Goal: Task Accomplishment & Management: Manage account settings

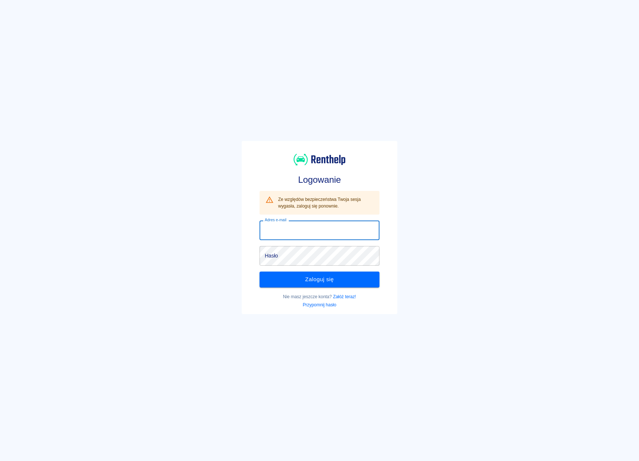
click at [320, 231] on input "Adres e-mail" at bounding box center [320, 231] width 120 height 20
type input "[EMAIL_ADDRESS][DOMAIN_NAME]"
click at [314, 274] on button "Zaloguj się" at bounding box center [320, 280] width 120 height 16
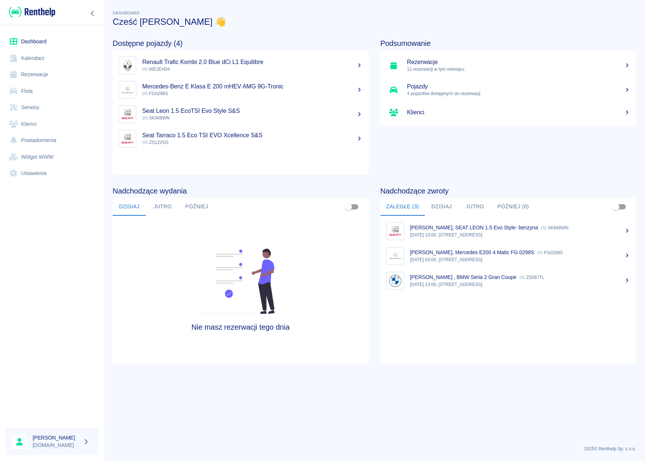
click at [41, 73] on link "Rezerwacje" at bounding box center [52, 74] width 92 height 17
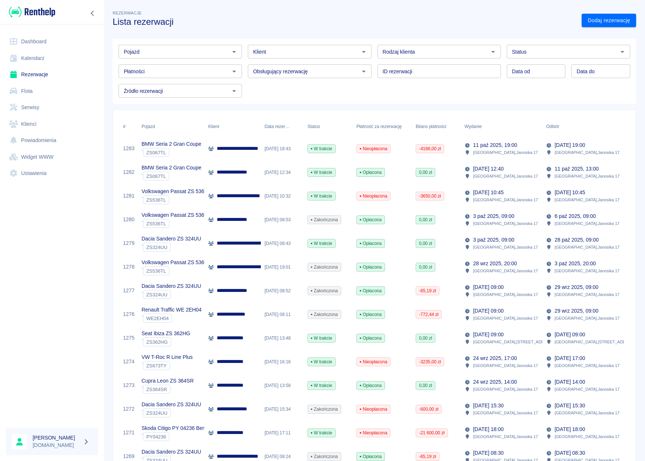
click at [226, 151] on p "**********" at bounding box center [244, 149] width 55 height 8
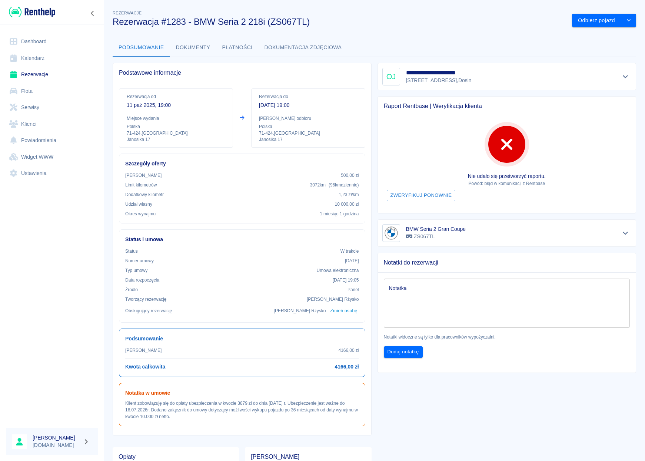
click at [621, 76] on icon "Pokaż szczegóły" at bounding box center [625, 76] width 9 height 7
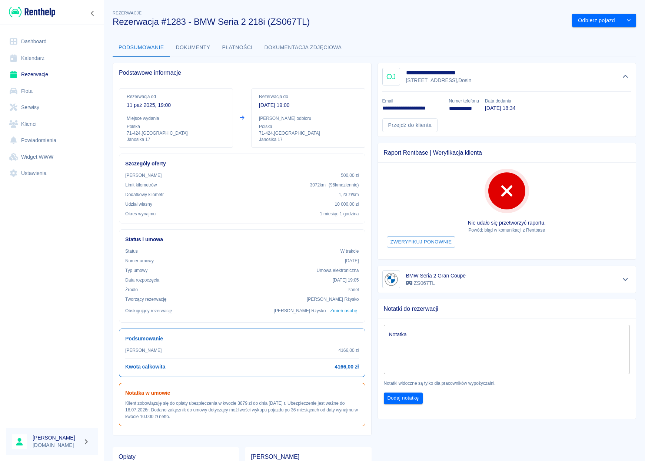
click at [42, 41] on link "Dashboard" at bounding box center [52, 41] width 92 height 17
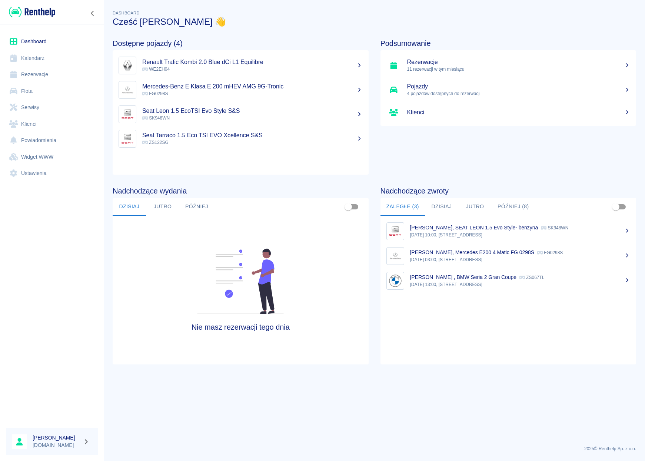
click at [39, 78] on link "Rezerwacje" at bounding box center [52, 74] width 92 height 17
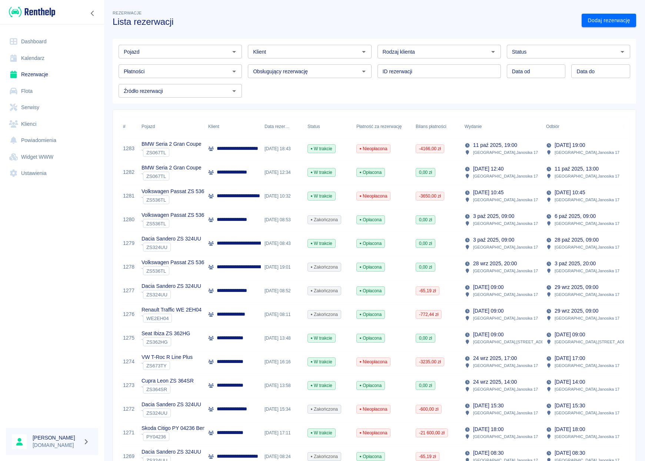
click at [40, 43] on link "Dashboard" at bounding box center [52, 41] width 92 height 17
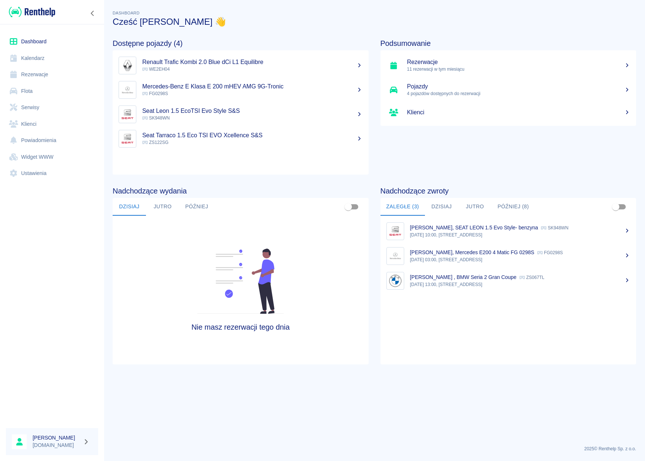
click at [454, 252] on p "[PERSON_NAME], Mercedes E200 4 Matic FG 0298S" at bounding box center [472, 253] width 124 height 6
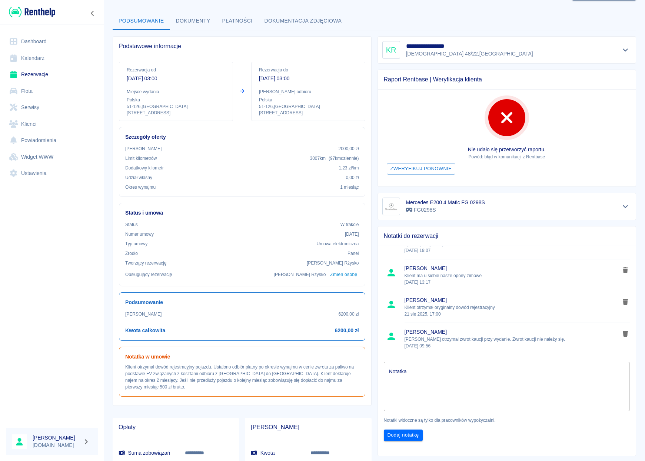
scroll to position [23, 0]
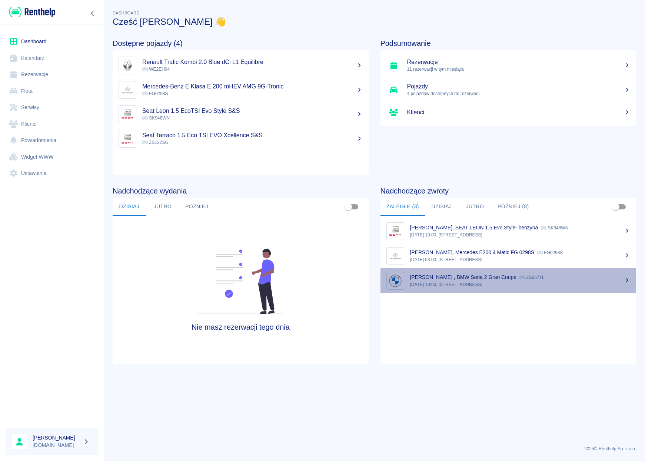
click at [445, 275] on p "[PERSON_NAME] , BMW Seria 2 Gran Coupe" at bounding box center [463, 277] width 107 height 6
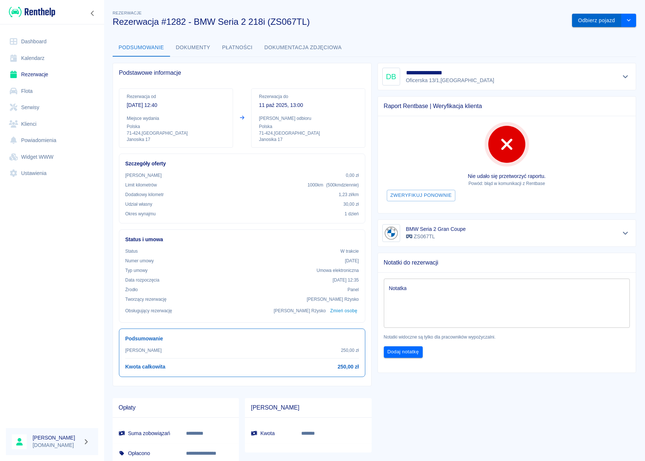
click at [592, 21] on button "Odbierz pojazd" at bounding box center [596, 21] width 49 height 14
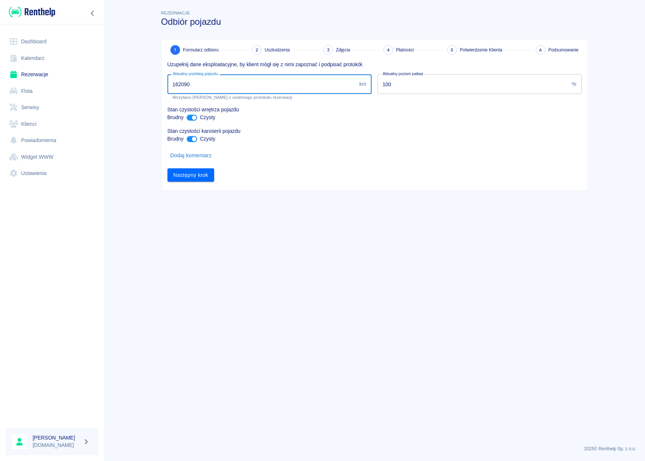
drag, startPoint x: 190, startPoint y: 86, endPoint x: 181, endPoint y: 85, distance: 8.2
click at [181, 85] on input "162090" at bounding box center [261, 84] width 189 height 20
type input "162390"
click at [142, 83] on main "Rezerwacje Odbiór pojazdu 1 Formularz odbioru 2 Uszkodzenia 3 Zdjęcia 4 Płatnoś…" at bounding box center [374, 224] width 541 height 431
click at [177, 175] on button "Następny krok" at bounding box center [190, 175] width 47 height 14
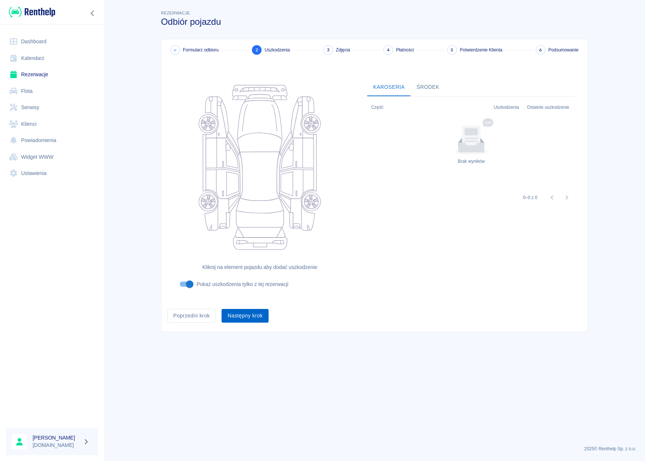
click at [241, 319] on button "Następny krok" at bounding box center [244, 316] width 47 height 14
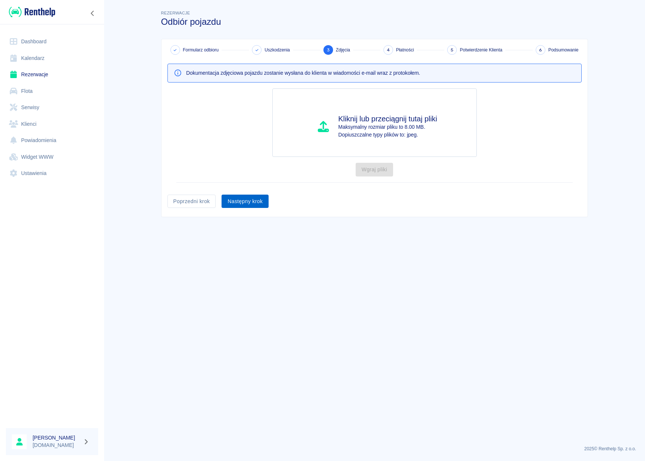
click at [243, 208] on button "Następny krok" at bounding box center [244, 202] width 47 height 14
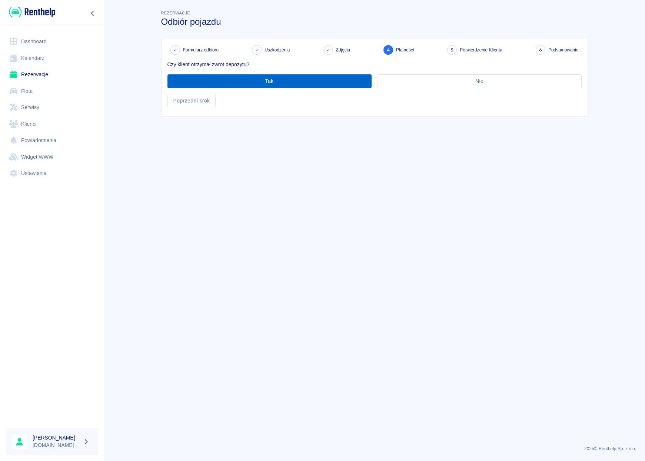
click at [249, 77] on button "Tak" at bounding box center [269, 81] width 204 height 14
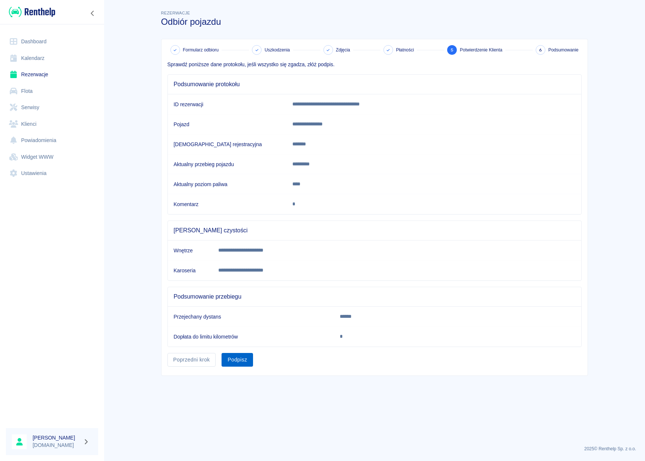
click at [250, 364] on button "Podpisz" at bounding box center [236, 360] width 31 height 14
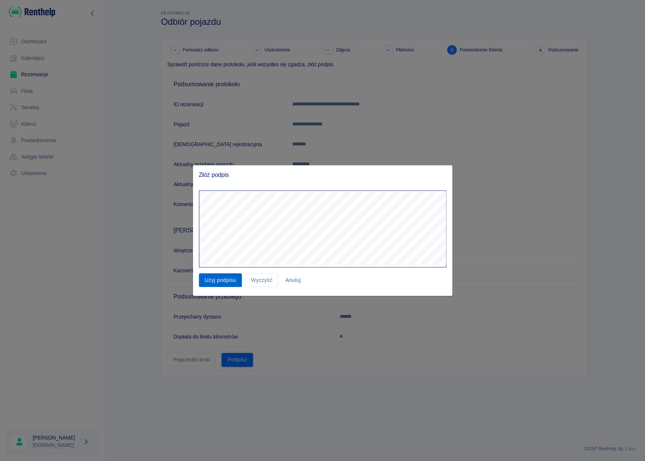
click at [213, 280] on button "Użyj podpisu" at bounding box center [220, 281] width 43 height 14
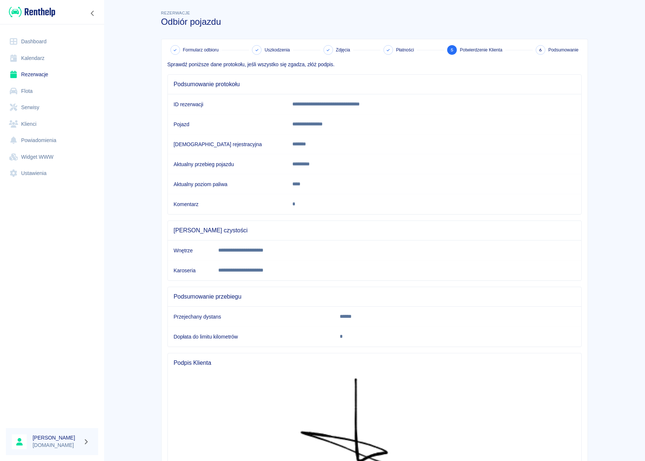
scroll to position [94, 0]
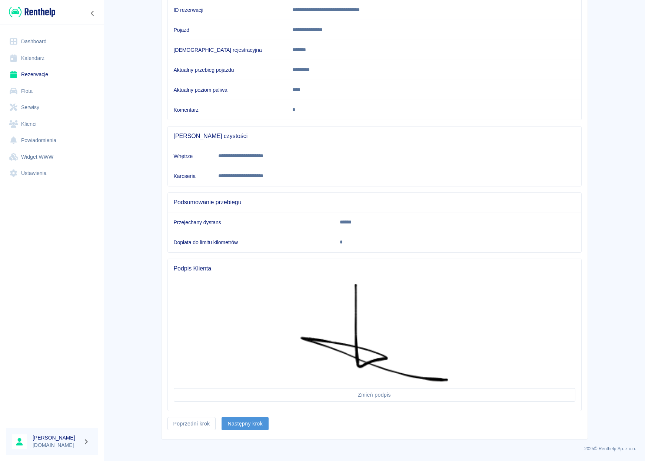
click at [252, 420] on button "Następny krok" at bounding box center [244, 424] width 47 height 14
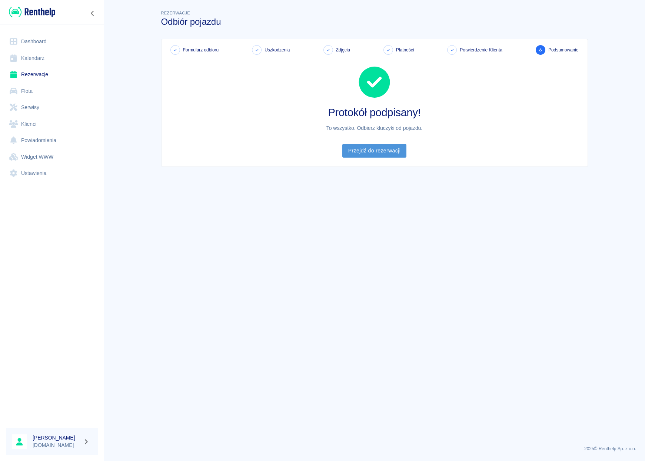
click at [373, 151] on link "Przejdź do rezerwacji" at bounding box center [374, 151] width 64 height 14
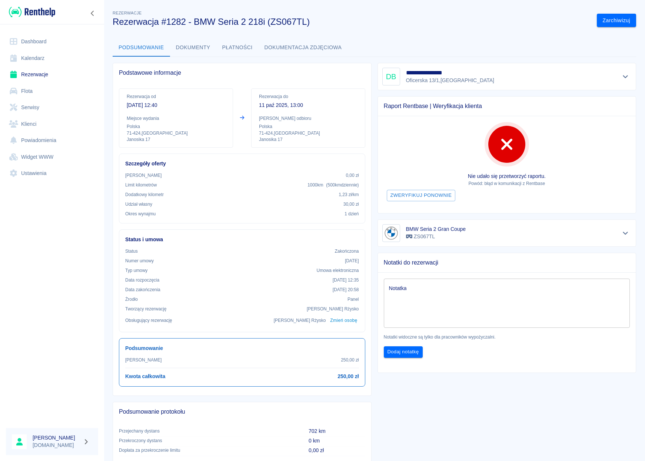
click at [43, 45] on link "Dashboard" at bounding box center [52, 41] width 92 height 17
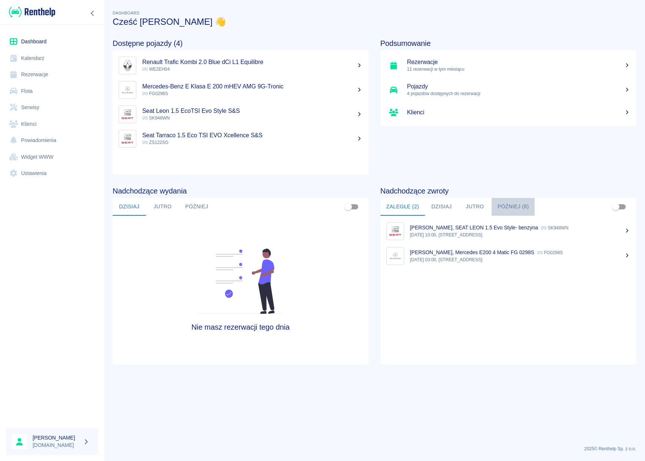
click at [498, 206] on button "Później (8)" at bounding box center [512, 207] width 43 height 18
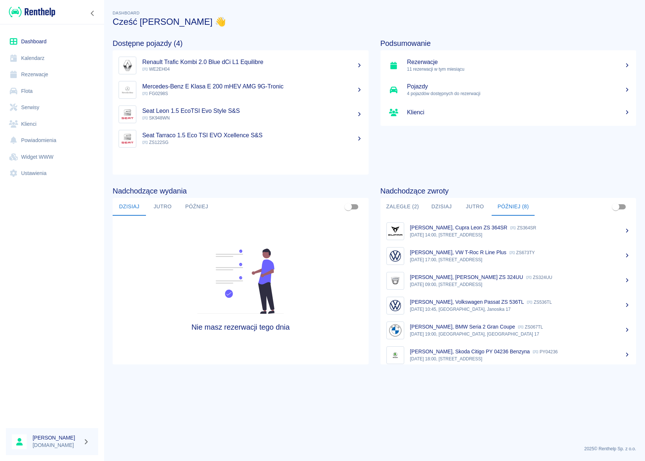
scroll to position [7, 0]
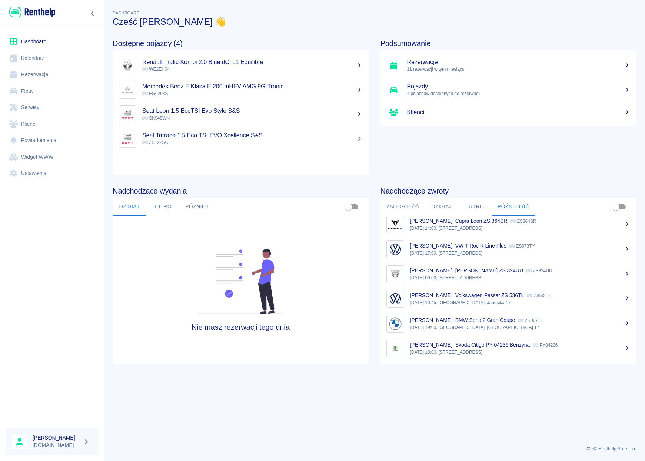
click at [473, 247] on p "[PERSON_NAME], VW T-Roc R Line Plus" at bounding box center [458, 246] width 96 height 6
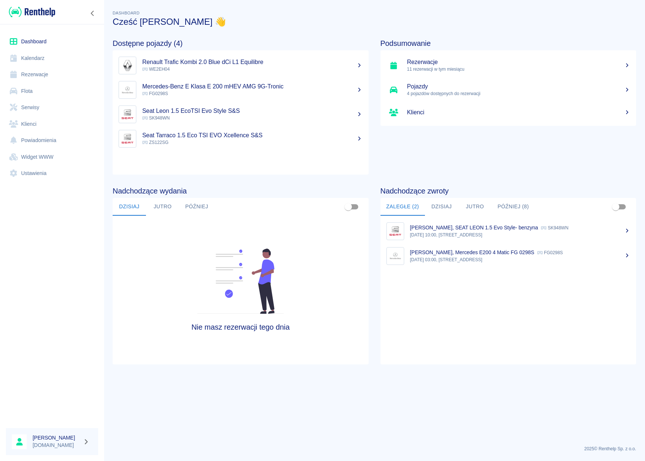
click at [497, 211] on button "Później (8)" at bounding box center [512, 207] width 43 height 18
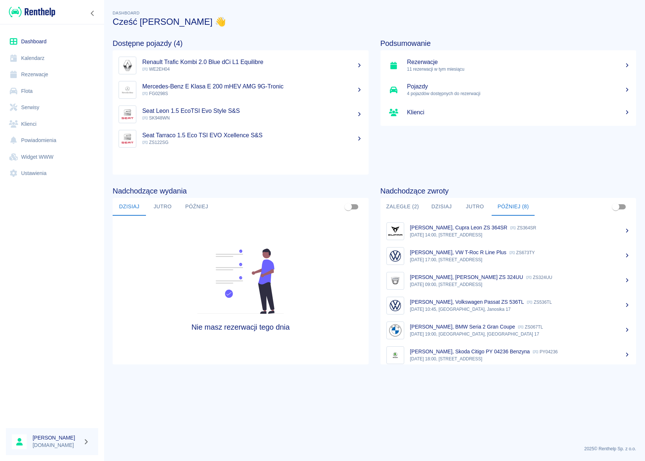
click at [448, 256] on div "[PERSON_NAME], VW T-Roc R Line Plus ZS673TY" at bounding box center [520, 253] width 220 height 8
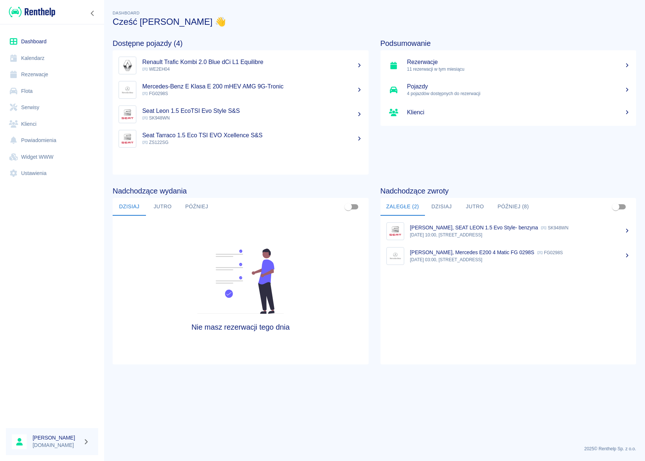
click at [511, 206] on button "Później (8)" at bounding box center [512, 207] width 43 height 18
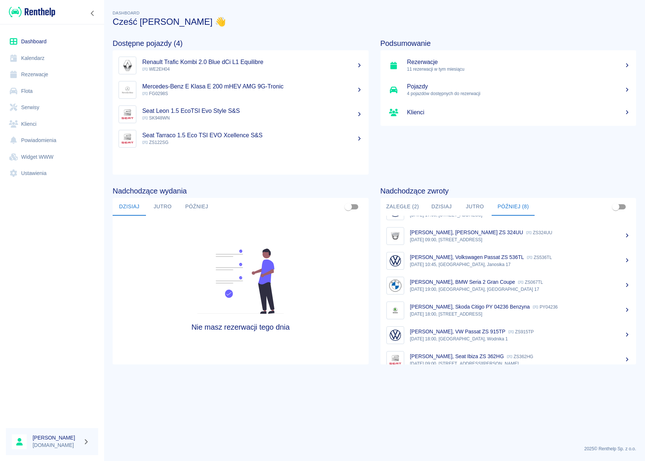
scroll to position [47, 0]
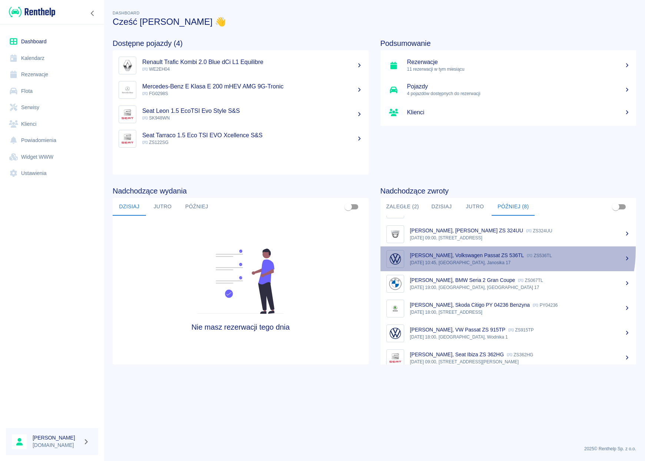
click at [507, 250] on link "[PERSON_NAME], Volkswagen Passat ZS 536TL ZS536TL [DATE] 10:45, [GEOGRAPHIC_DAT…" at bounding box center [508, 259] width 256 height 25
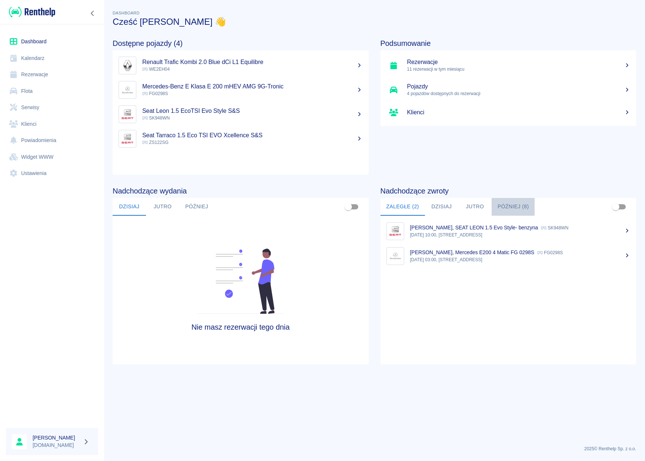
click at [506, 204] on button "Później (8)" at bounding box center [512, 207] width 43 height 18
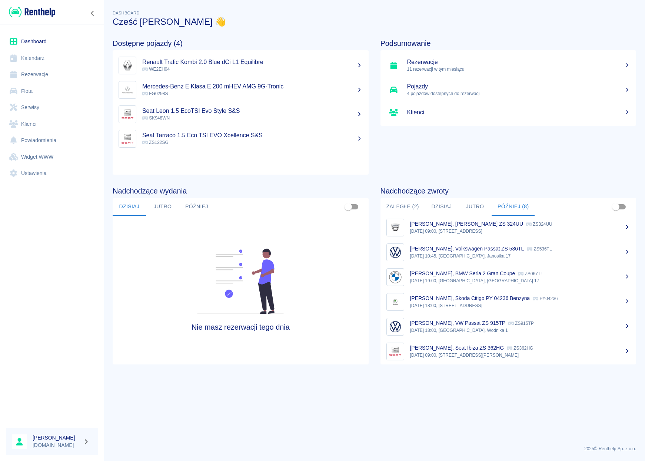
scroll to position [56, 0]
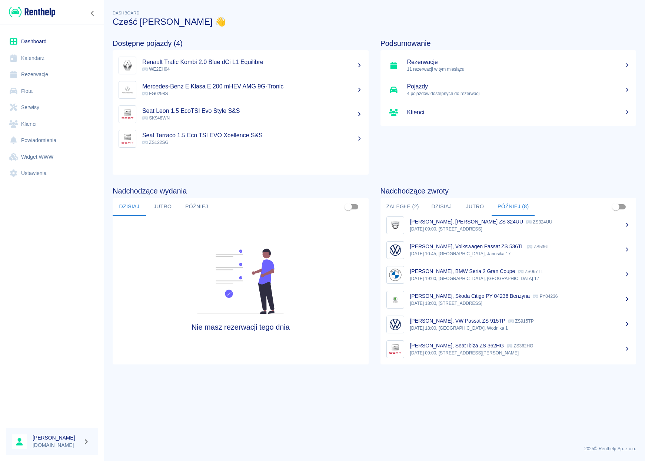
click at [469, 298] on p "[PERSON_NAME], Skoda Citigo PY 04236 Benzyna" at bounding box center [470, 296] width 120 height 6
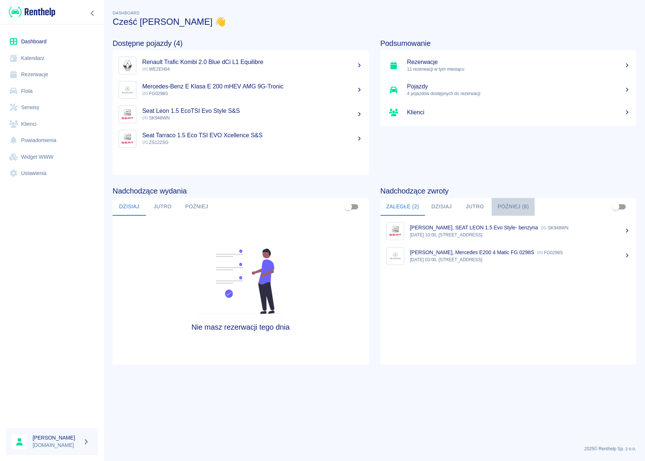
click at [509, 210] on button "Później (8)" at bounding box center [512, 207] width 43 height 18
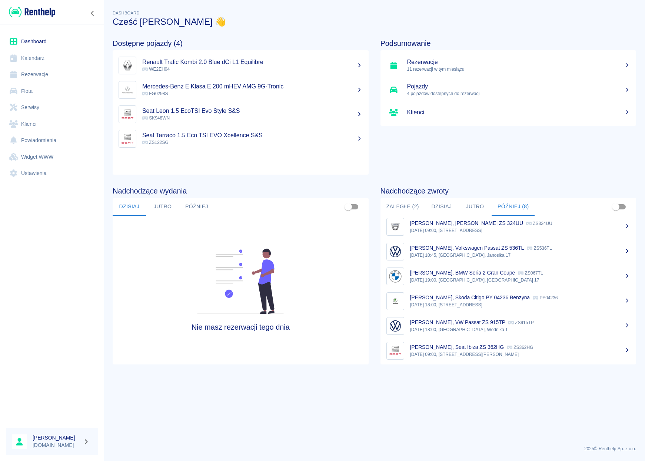
scroll to position [56, 0]
click at [441, 354] on p "[DATE] 09:00, [STREET_ADDRESS][PERSON_NAME]" at bounding box center [520, 353] width 220 height 7
